Goal: Information Seeking & Learning: Learn about a topic

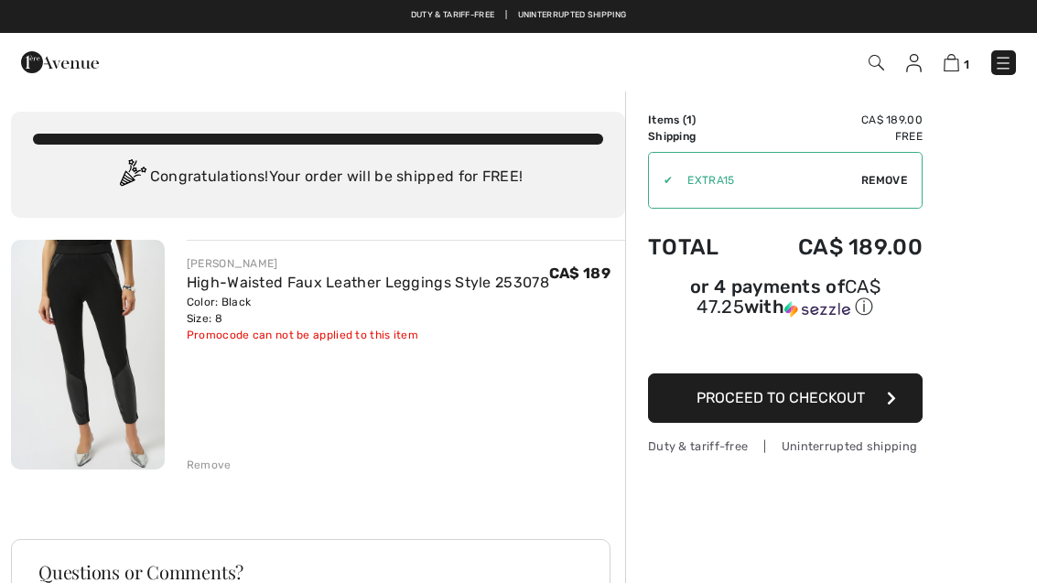
click at [956, 65] on img at bounding box center [952, 62] width 16 height 17
click at [957, 59] on img at bounding box center [952, 62] width 16 height 17
click at [887, 171] on div "✔ Apply Remove" at bounding box center [785, 180] width 275 height 57
click at [900, 178] on span "Remove" at bounding box center [884, 180] width 46 height 16
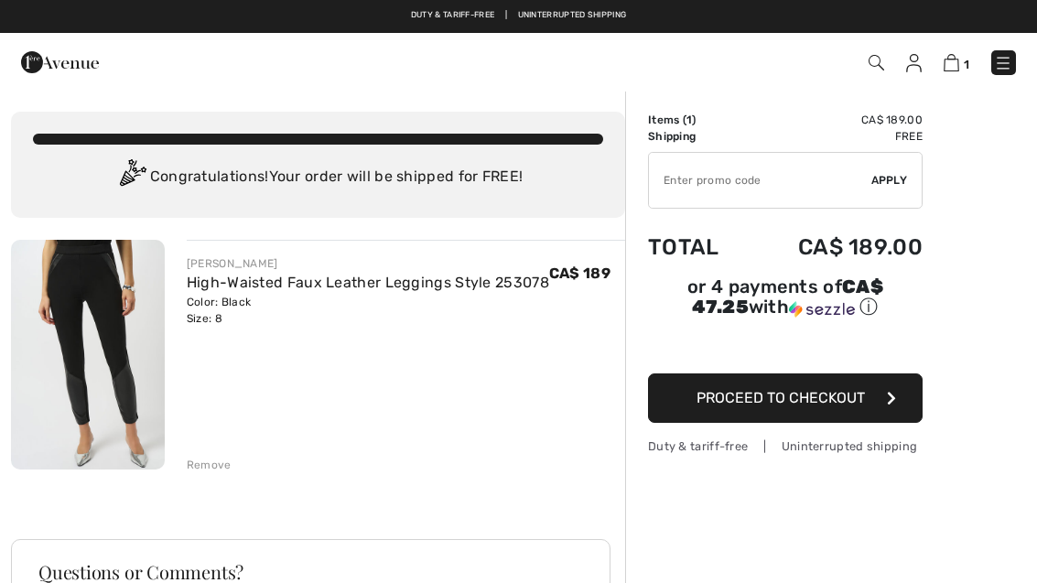
click at [957, 61] on img at bounding box center [952, 62] width 16 height 17
click at [969, 54] on span "1" at bounding box center [731, 62] width 569 height 25
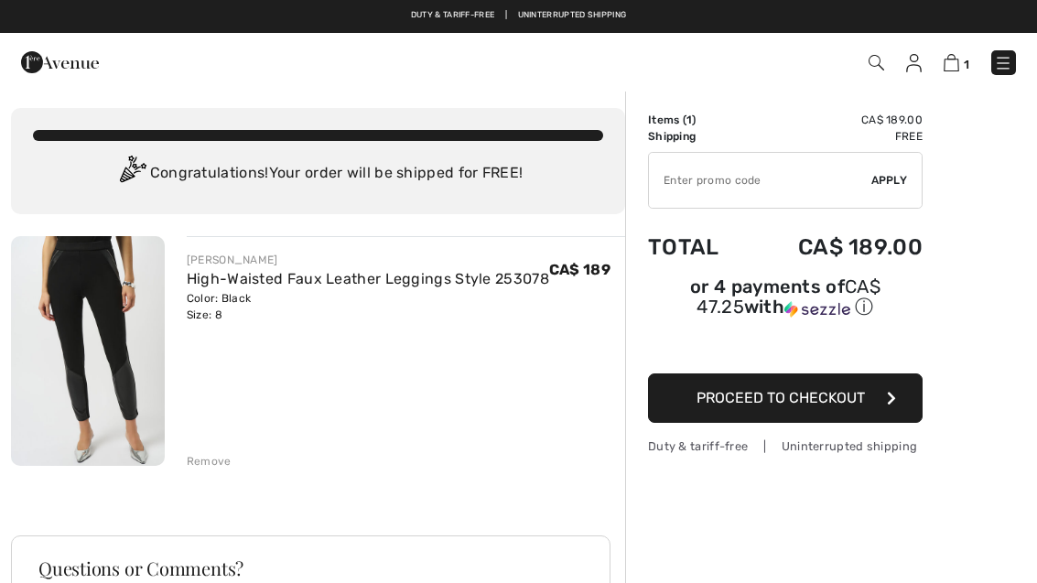
scroll to position [11, 0]
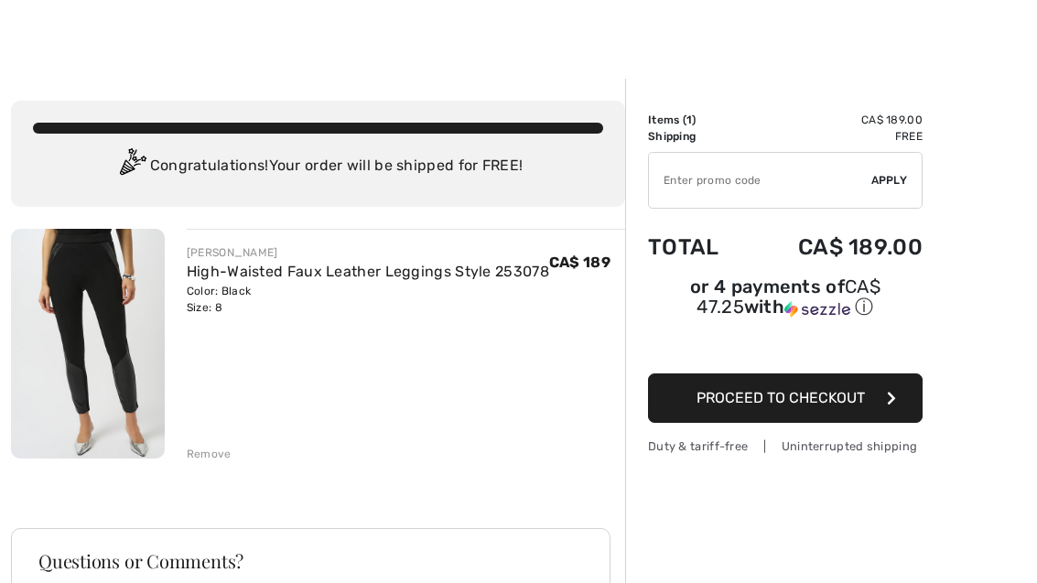
click at [211, 443] on div "Remove" at bounding box center [406, 452] width 438 height 20
click at [206, 459] on div "Remove" at bounding box center [209, 454] width 45 height 16
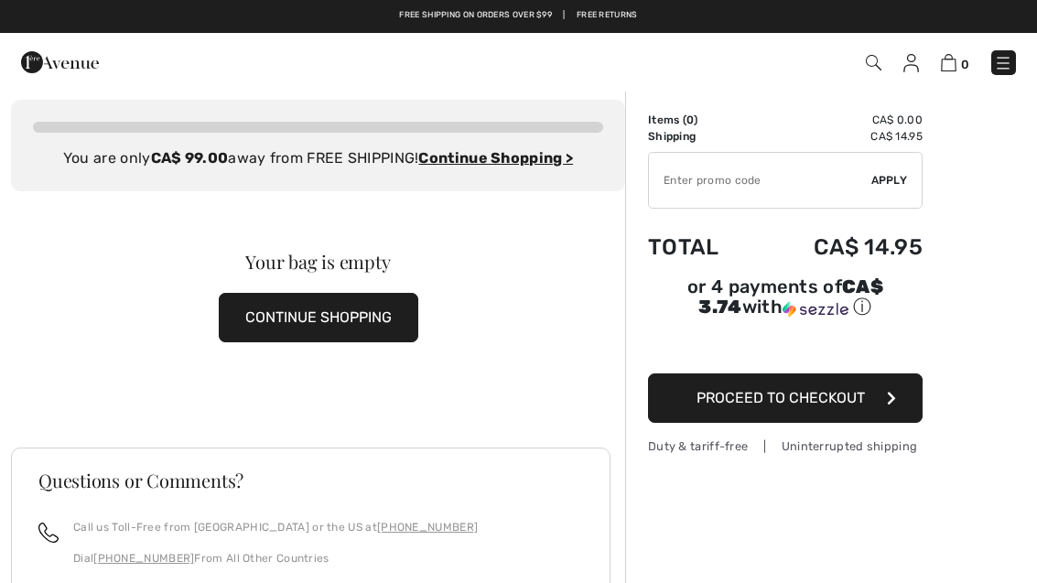
scroll to position [0, 0]
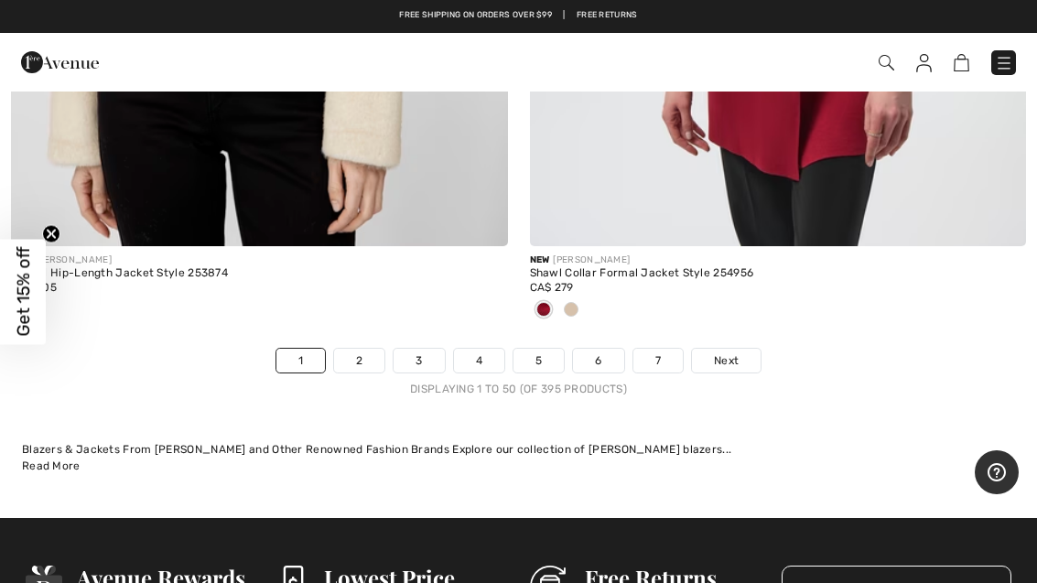
scroll to position [21404, 0]
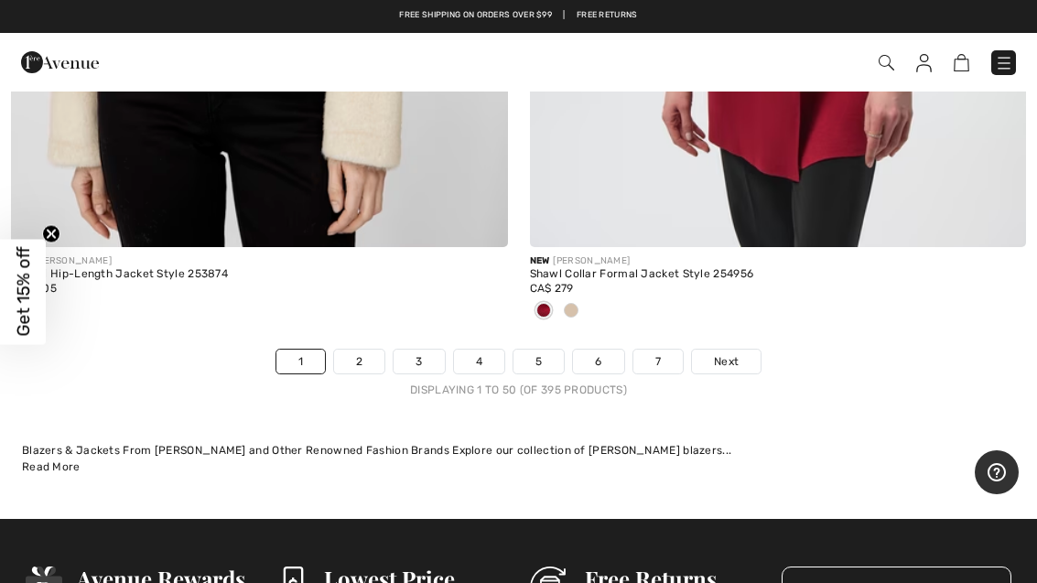
click at [363, 350] on link "2" at bounding box center [359, 362] width 50 height 24
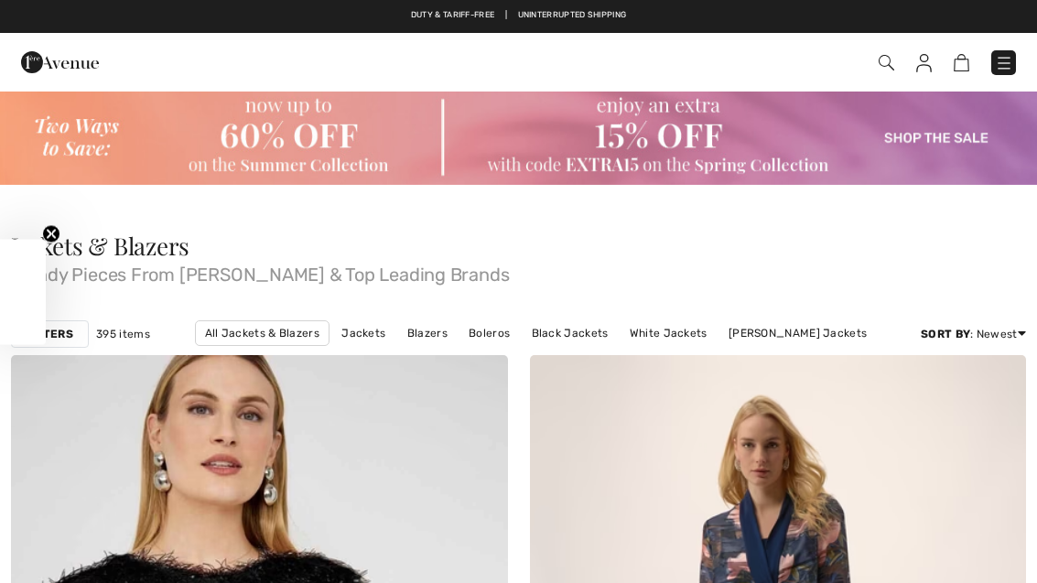
checkbox input "true"
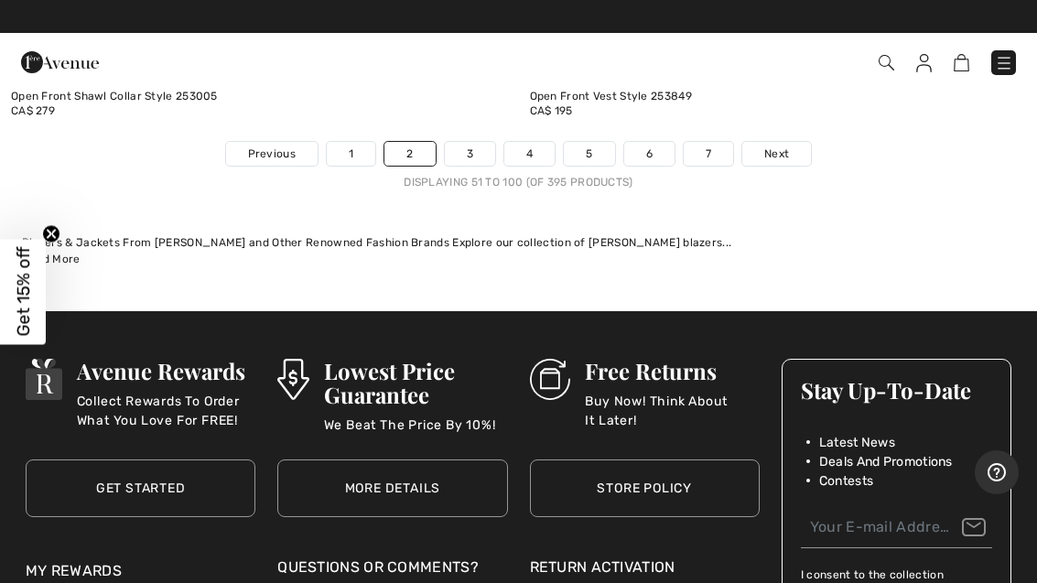
scroll to position [21671, 0]
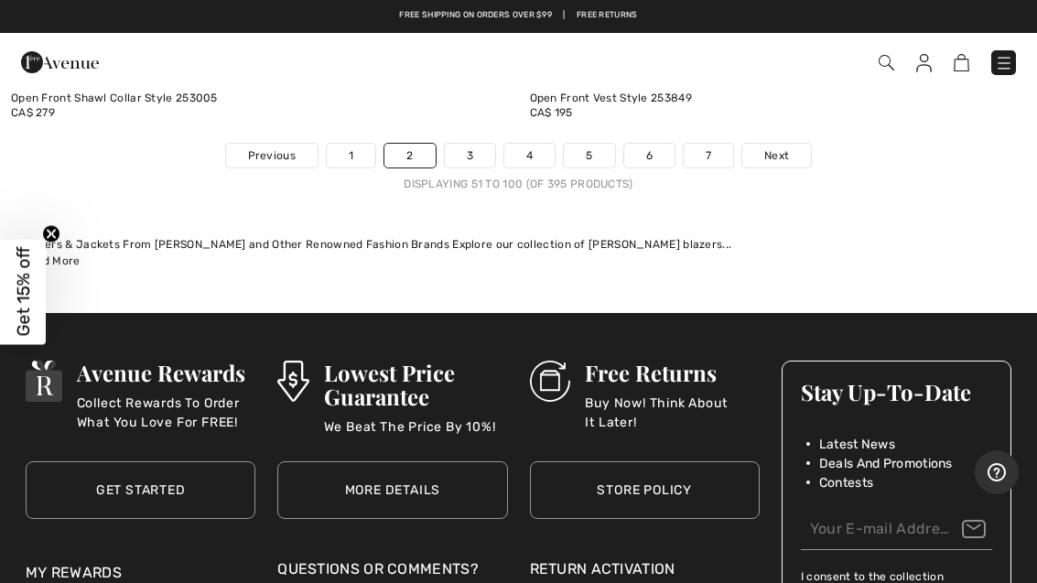
click at [475, 144] on link "3" at bounding box center [470, 156] width 50 height 24
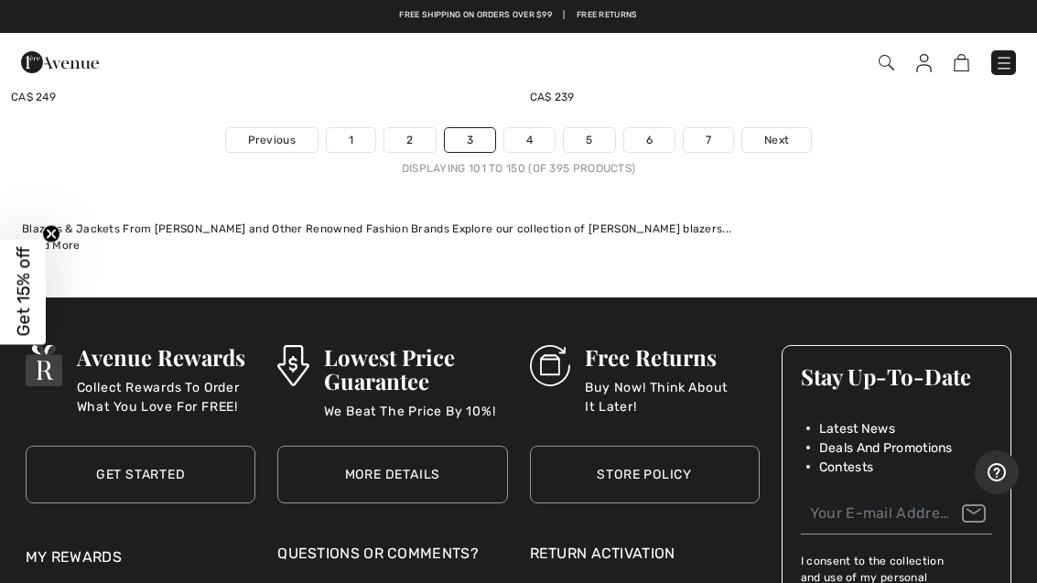
scroll to position [21540, 0]
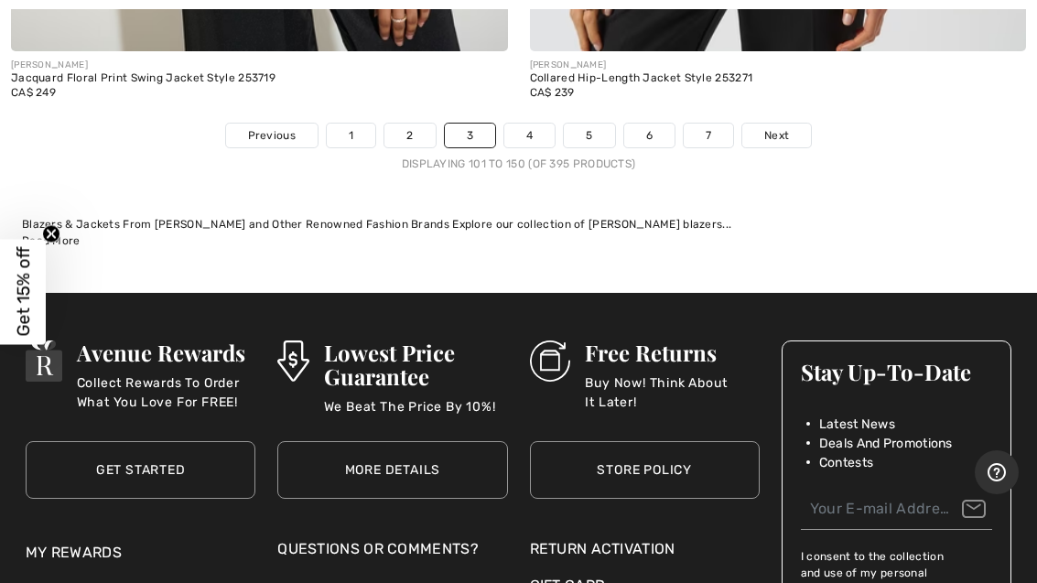
click at [534, 124] on link "4" at bounding box center [529, 136] width 50 height 24
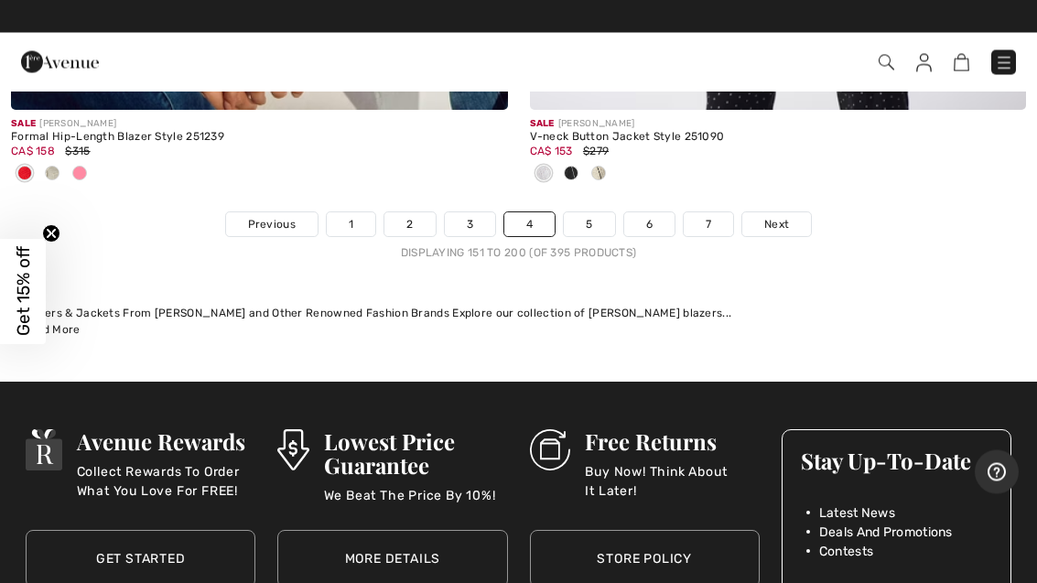
scroll to position [21662, 0]
click at [592, 212] on link "5" at bounding box center [589, 224] width 50 height 24
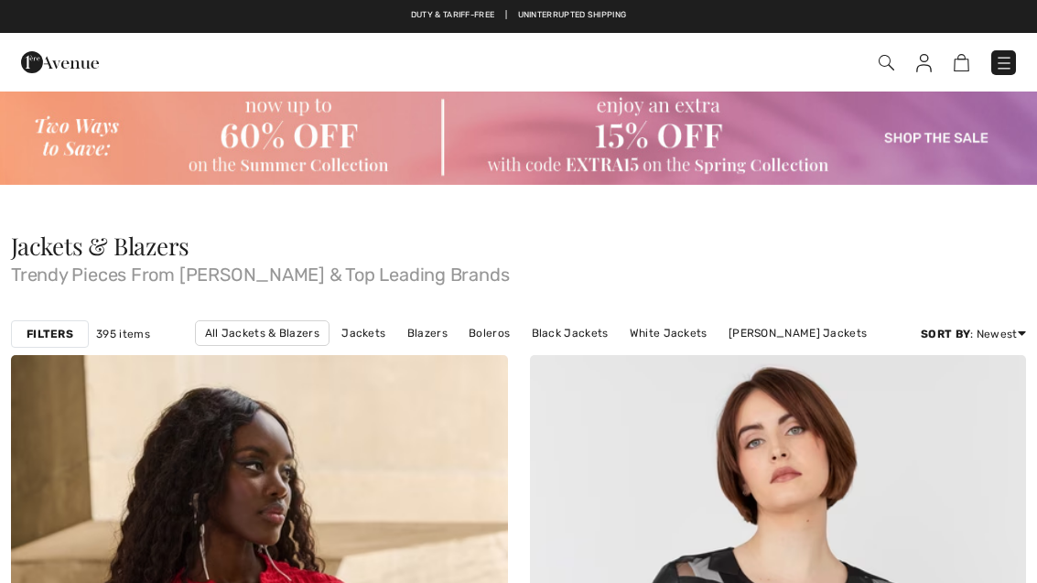
checkbox input "true"
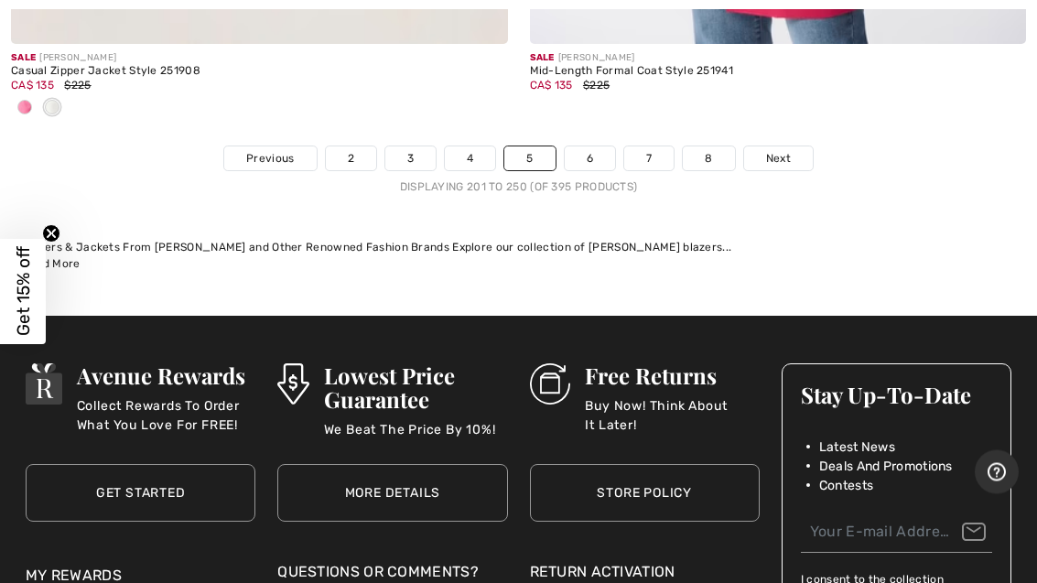
scroll to position [21759, 0]
click at [595, 146] on link "6" at bounding box center [590, 158] width 50 height 24
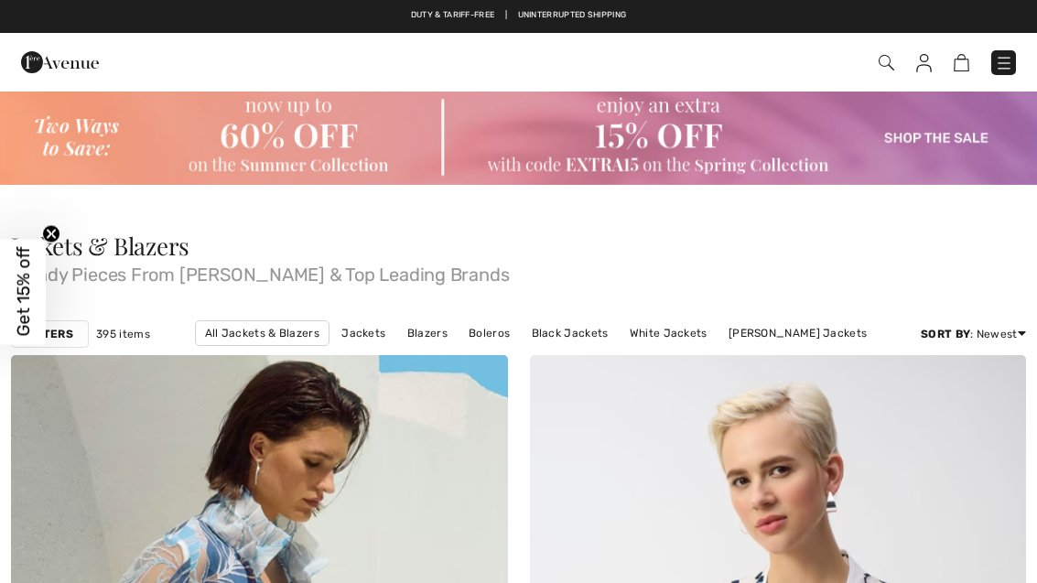
checkbox input "true"
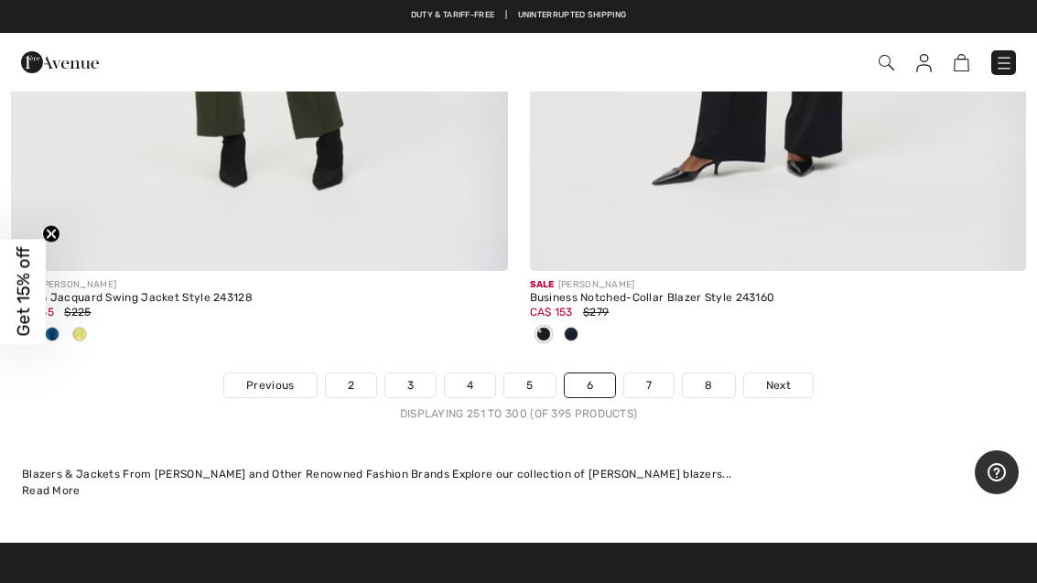
scroll to position [21349, 0]
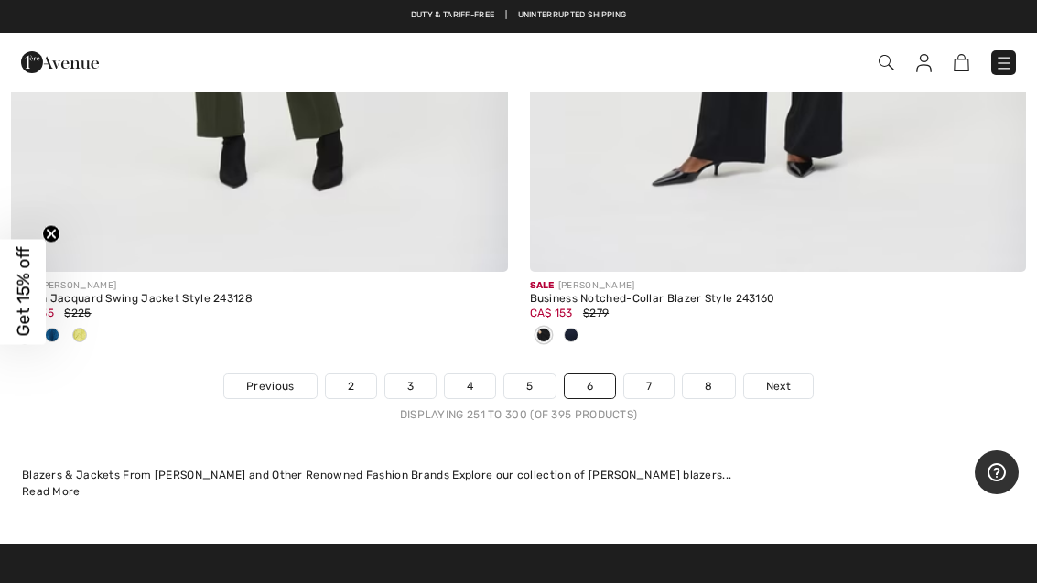
click at [595, 374] on link "6" at bounding box center [590, 386] width 50 height 24
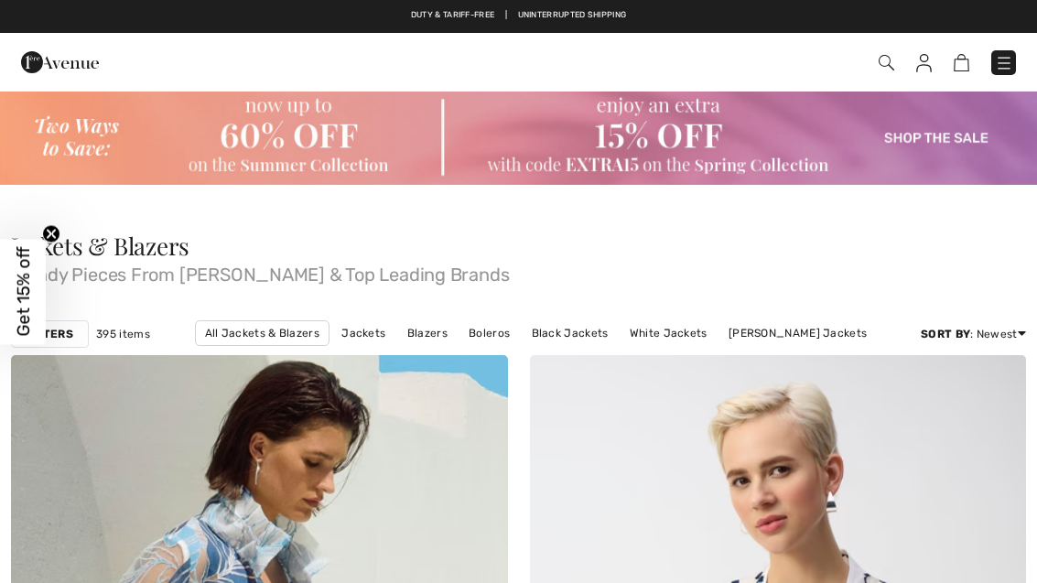
checkbox input "true"
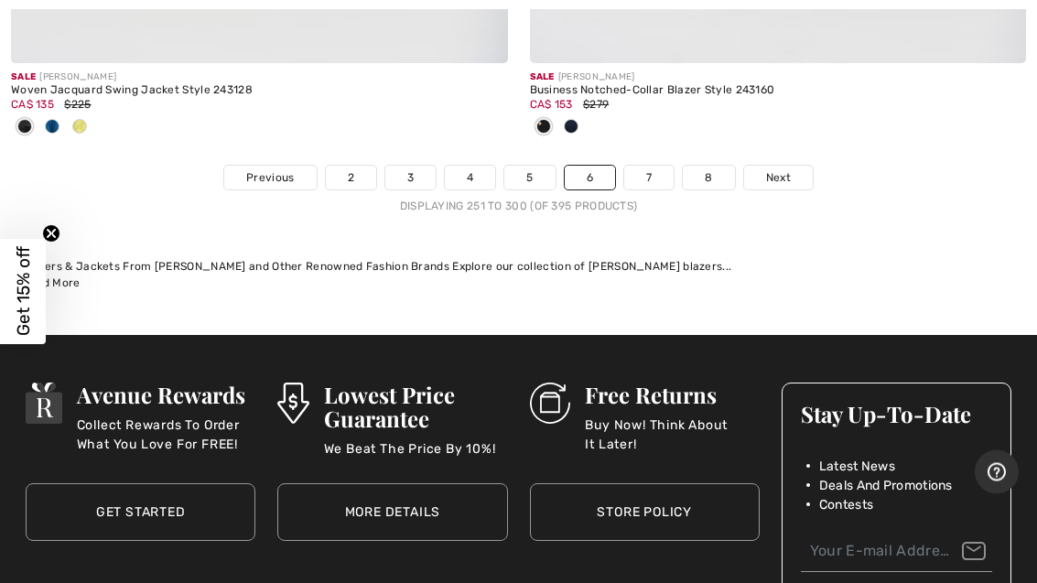
scroll to position [21561, 0]
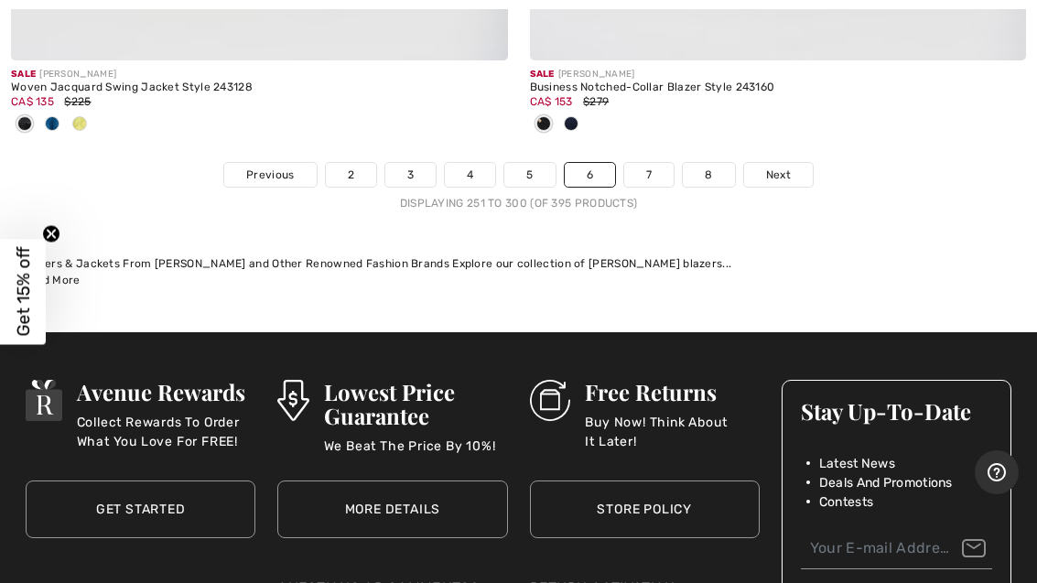
click at [669, 165] on link "7" at bounding box center [648, 175] width 49 height 24
click at [662, 163] on link "7" at bounding box center [648, 175] width 49 height 24
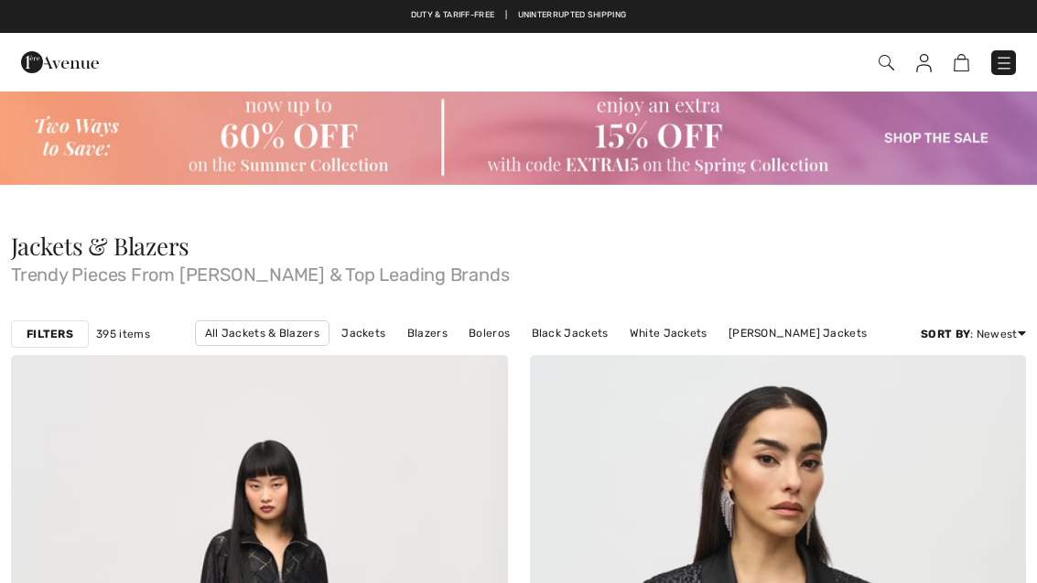
checkbox input "true"
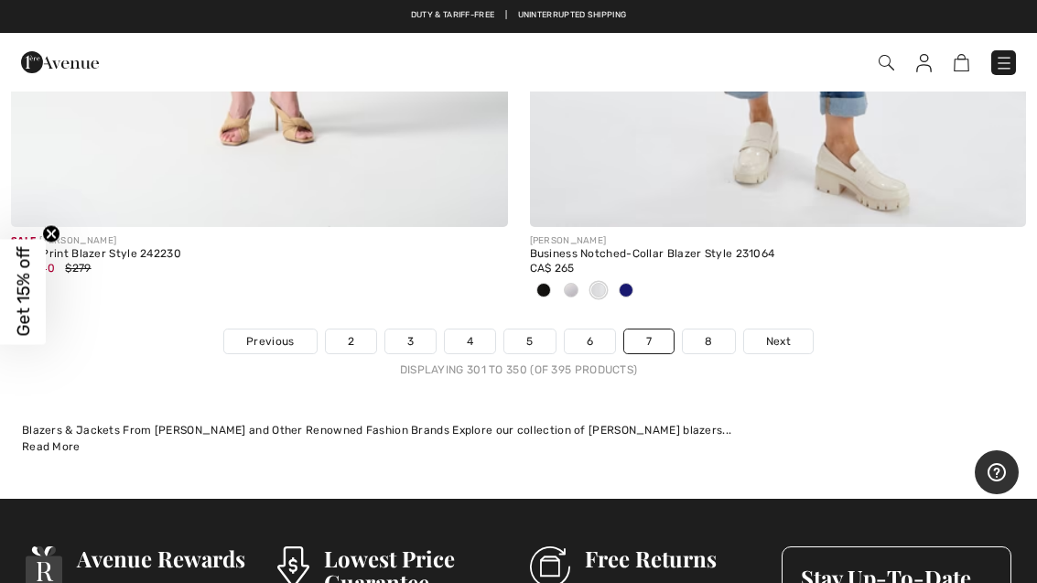
scroll to position [21423, 0]
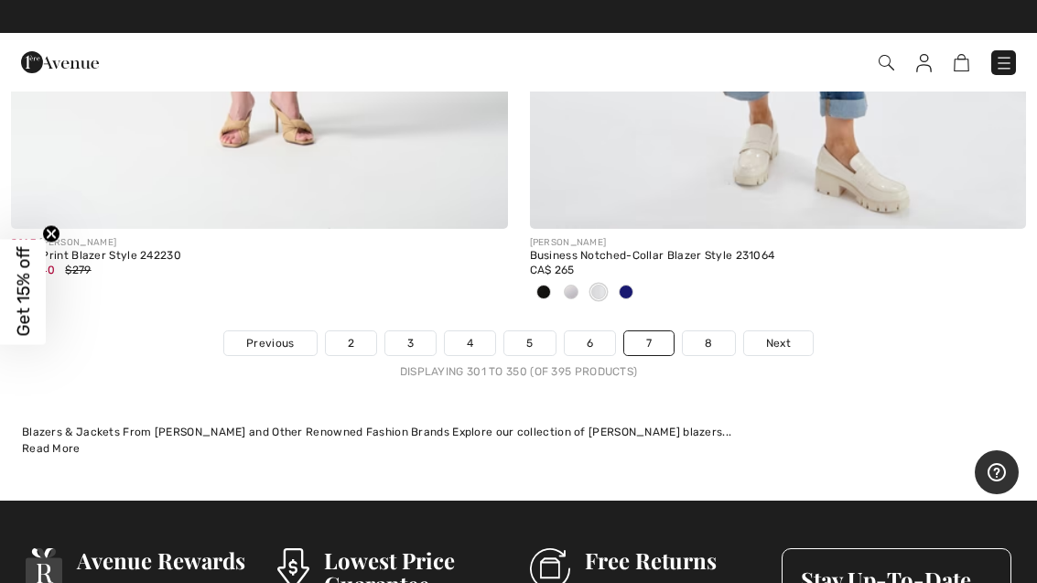
click at [717, 331] on link "8" at bounding box center [708, 343] width 51 height 24
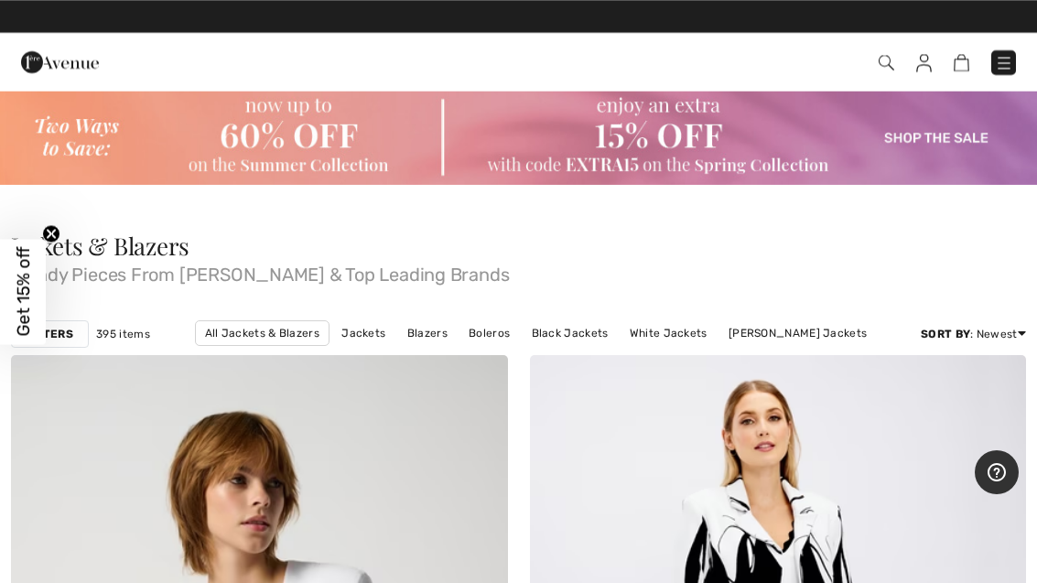
click at [923, 417] on link "Newest" at bounding box center [952, 410] width 117 height 27
